Goal: Find specific page/section

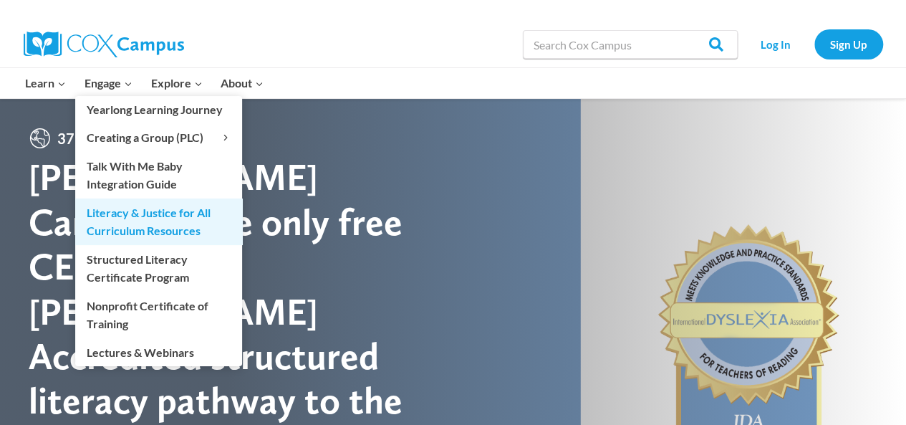
click at [127, 232] on link "Literacy & Justice for All Curriculum Resources" at bounding box center [158, 221] width 167 height 46
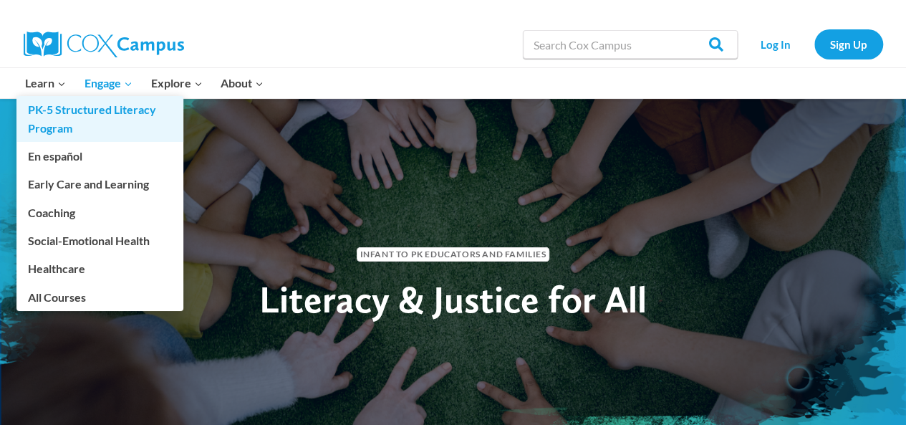
click at [47, 112] on link "PK-5 Structured Literacy Program" at bounding box center [99, 119] width 167 height 46
